Goal: Task Accomplishment & Management: Manage account settings

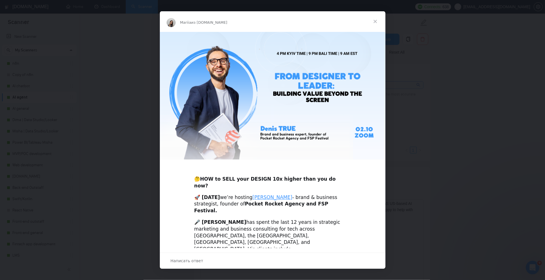
click at [375, 22] on span "Закрыть" at bounding box center [375, 21] width 20 height 20
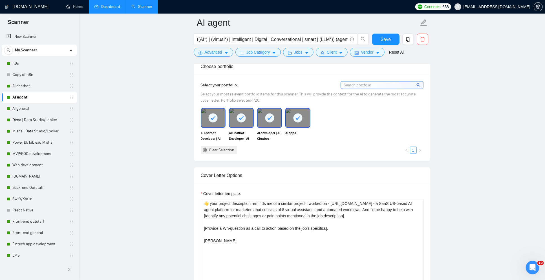
click at [112, 9] on link "Dashboard" at bounding box center [108, 6] width 26 height 5
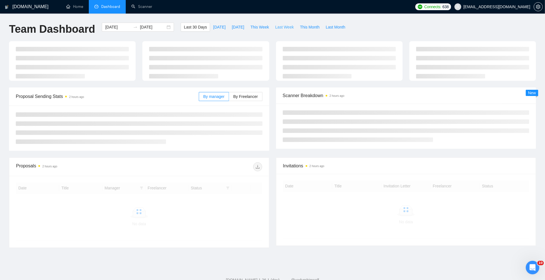
click at [275, 28] on span "Last Week" at bounding box center [284, 27] width 19 height 6
type input "2025-09-22"
type input "2025-09-28"
click at [258, 28] on span "This Week" at bounding box center [260, 27] width 19 height 6
type input "2025-09-29"
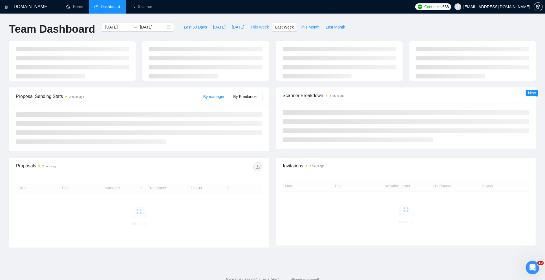
type input "2025-10-05"
